Goal: Information Seeking & Learning: Learn about a topic

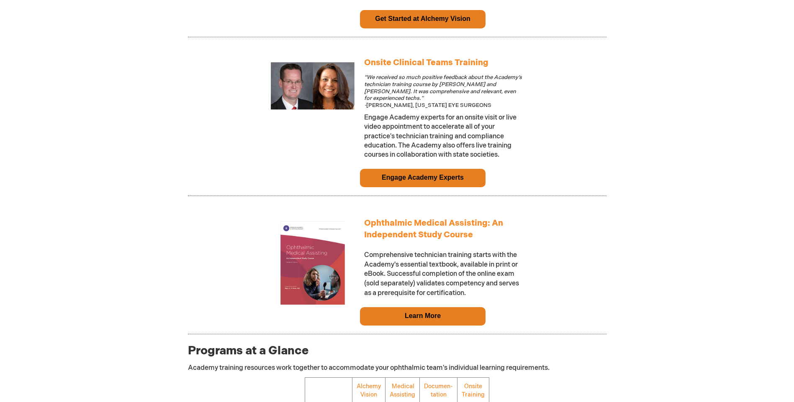
scroll to position [669, 0]
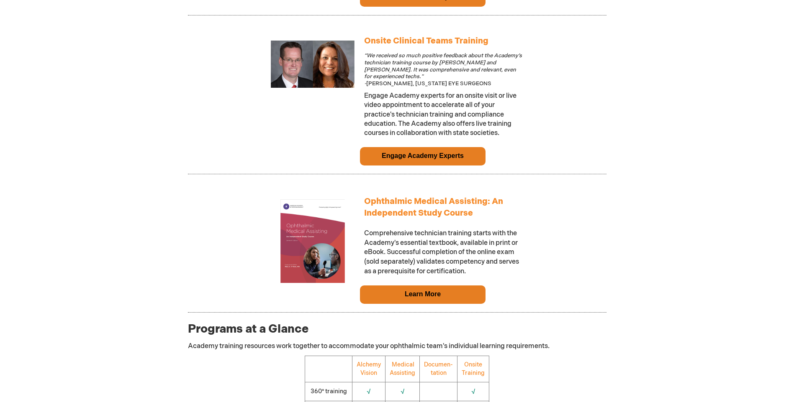
click at [433, 298] on link "Learn More" at bounding box center [423, 294] width 36 height 7
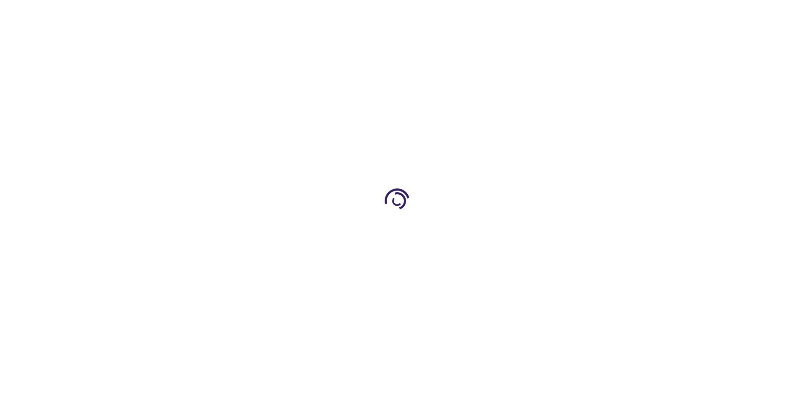
type input "0"
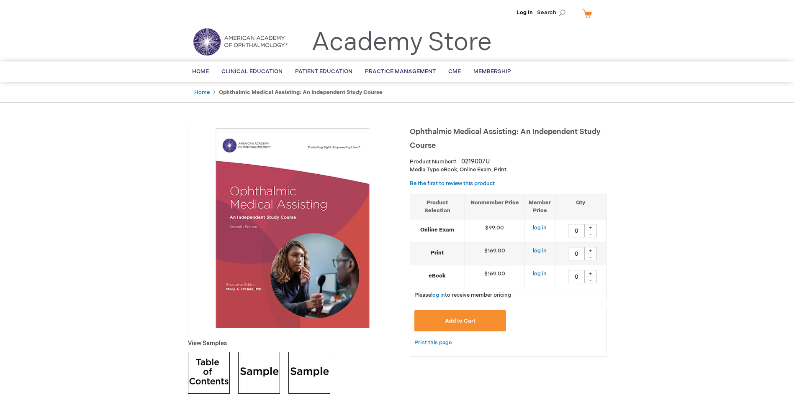
click at [212, 374] on img at bounding box center [209, 373] width 42 height 42
click at [250, 372] on img at bounding box center [259, 373] width 42 height 42
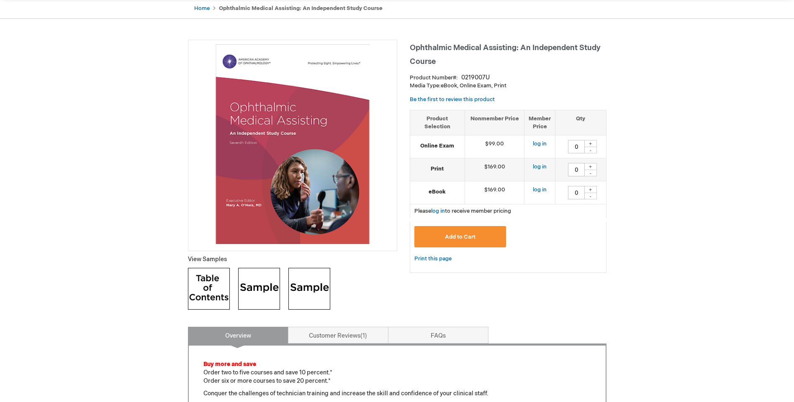
scroll to position [84, 0]
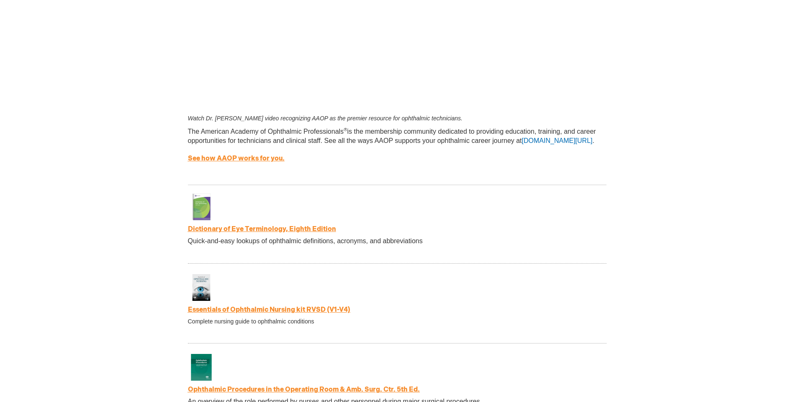
scroll to position [1339, 0]
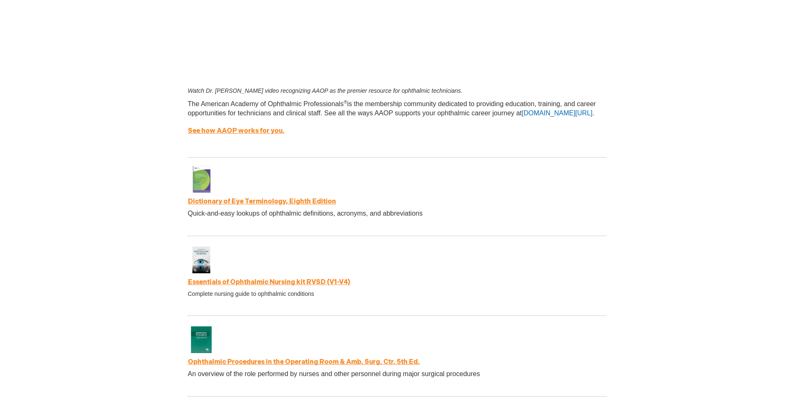
click at [260, 203] on link "Dictionary of Eye Terminology, Eighth Edition" at bounding box center [262, 202] width 148 height 8
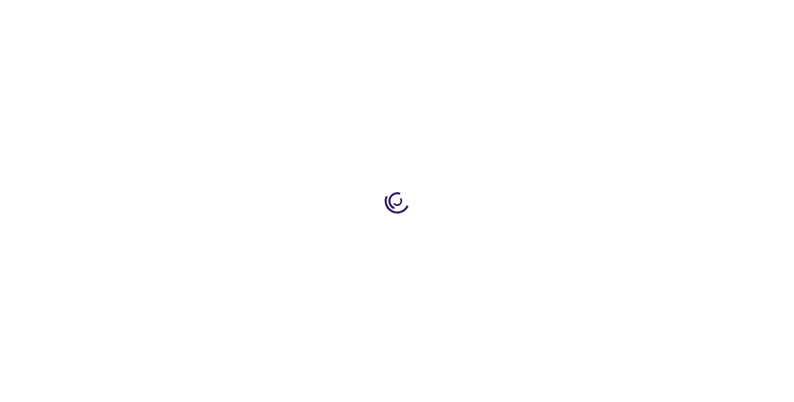
type input "0"
